Goal: Find specific page/section: Find specific page/section

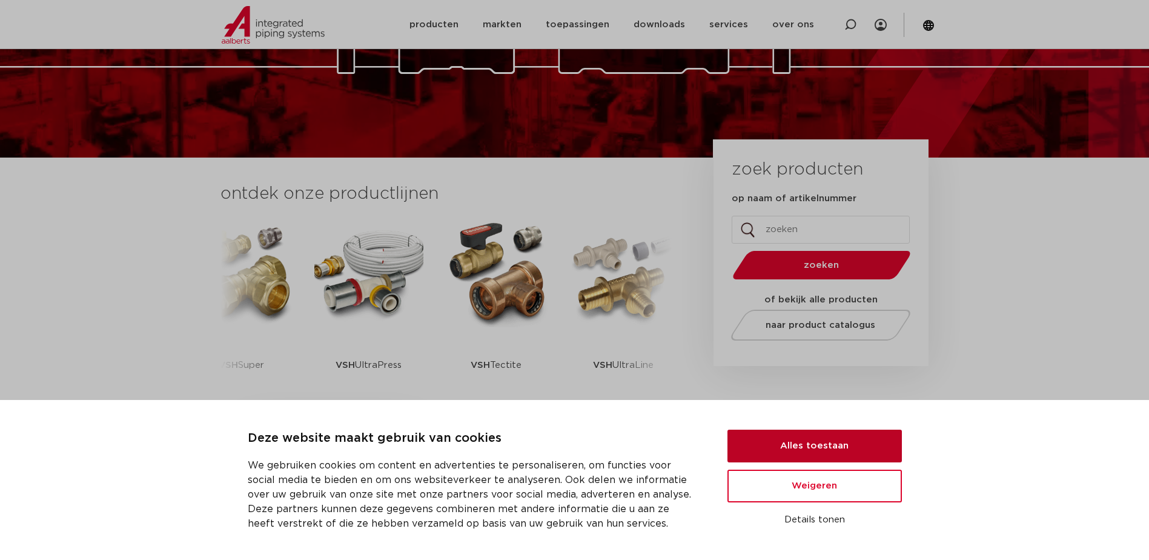
click at [805, 450] on button "Alles toestaan" at bounding box center [814, 445] width 174 height 33
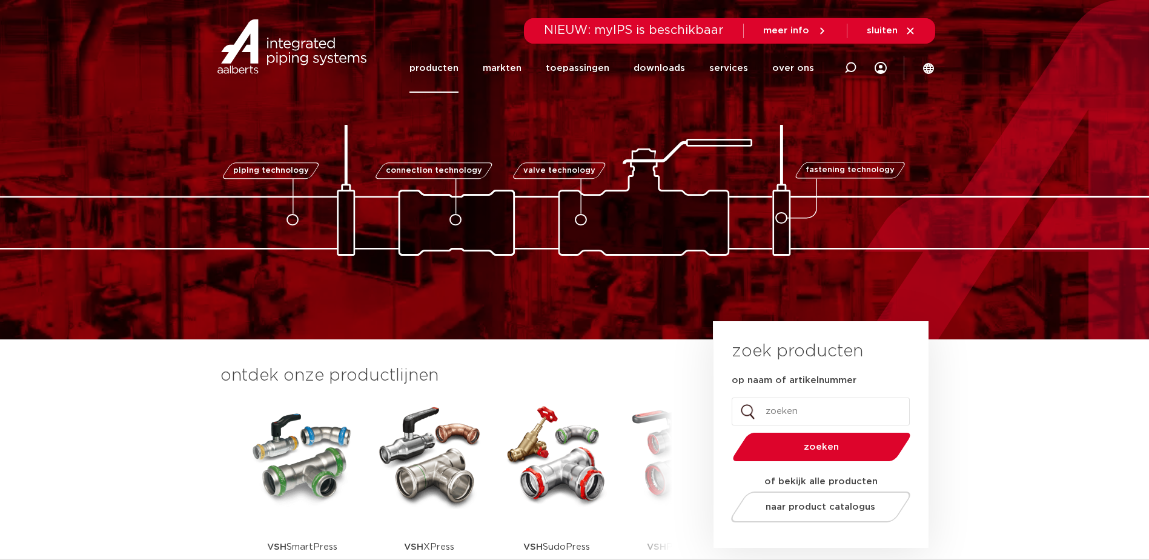
click at [449, 75] on link "producten" at bounding box center [433, 68] width 49 height 49
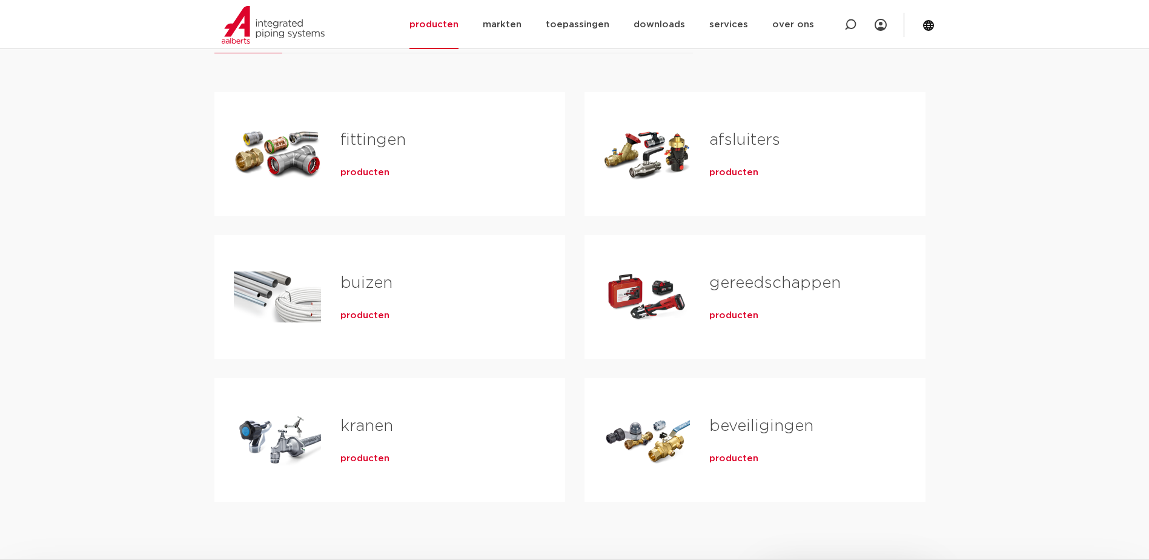
scroll to position [182, 0]
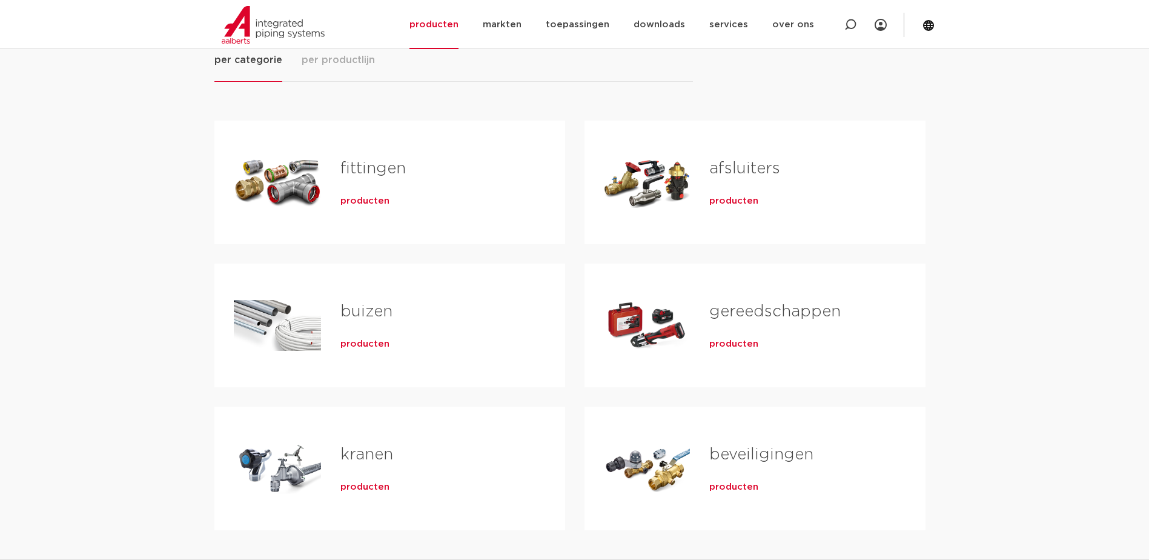
click at [355, 174] on link "fittingen" at bounding box center [372, 169] width 65 height 16
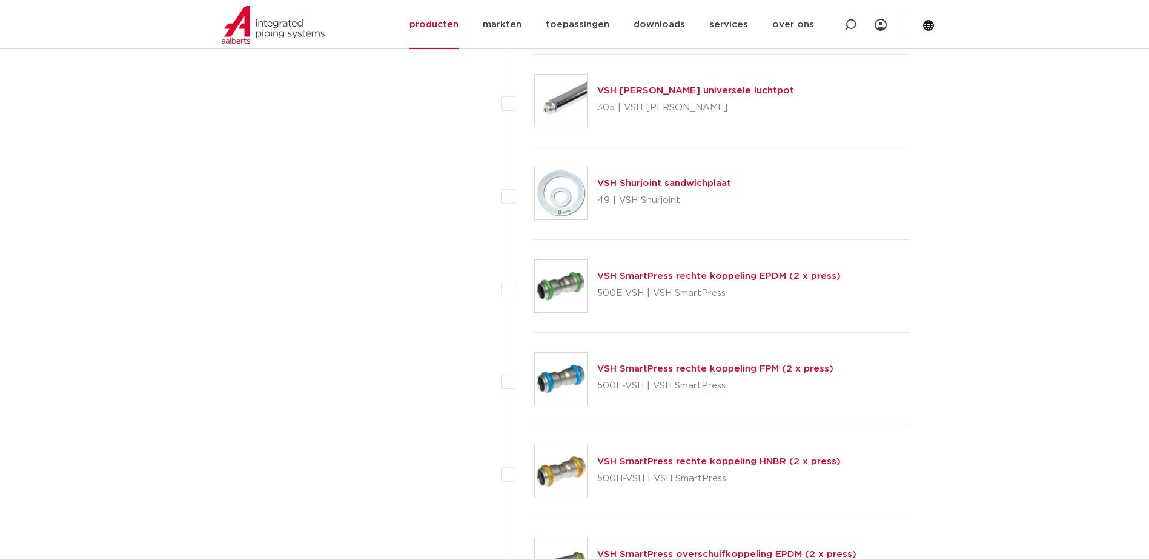
scroll to position [2907, 0]
